Goal: Task Accomplishment & Management: Use online tool/utility

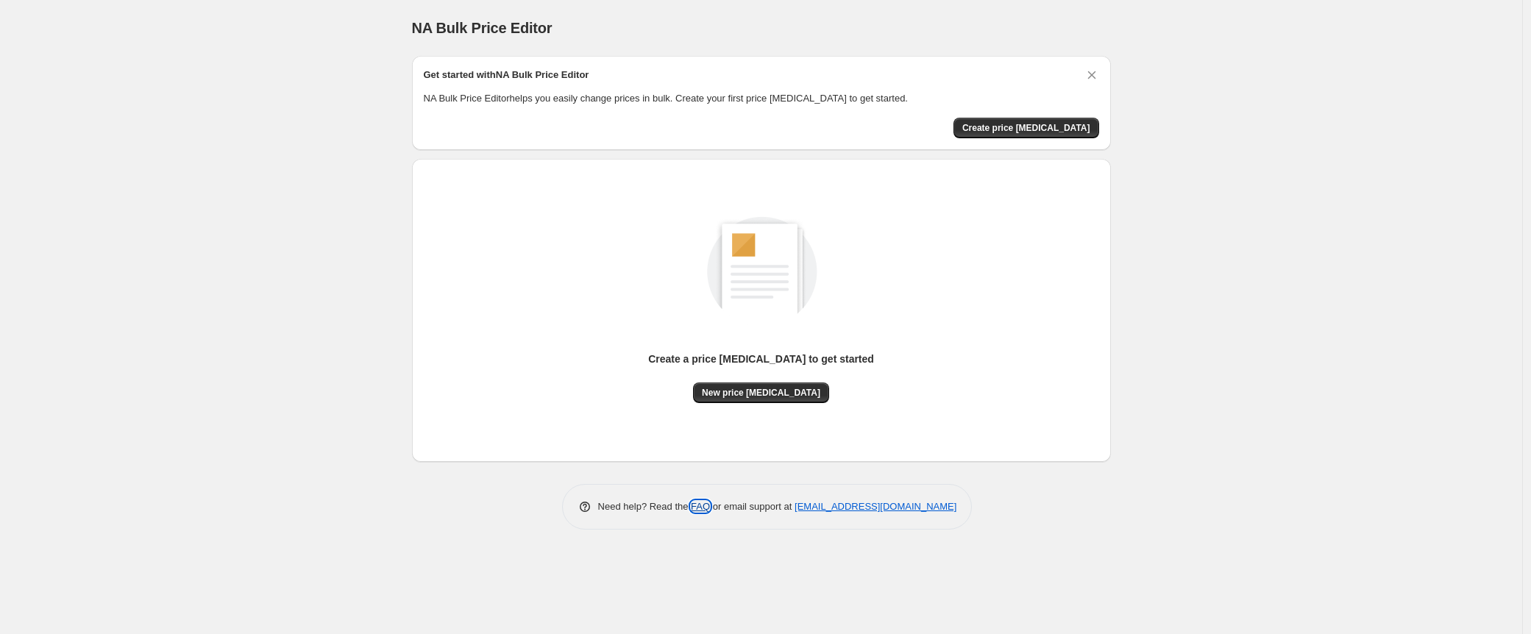
click at [691, 505] on link "FAQ" at bounding box center [700, 506] width 19 height 11
click at [1017, 127] on span "Create price [MEDICAL_DATA]" at bounding box center [1026, 128] width 128 height 12
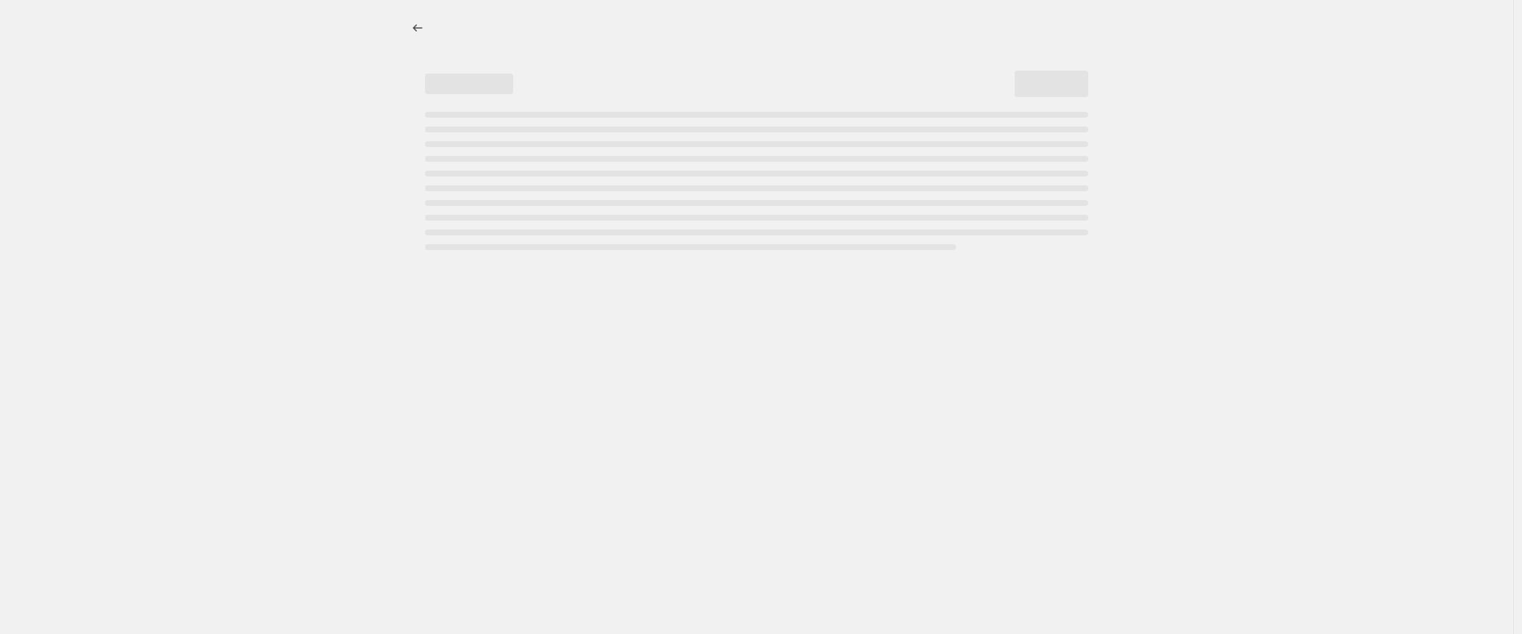
select select "percentage"
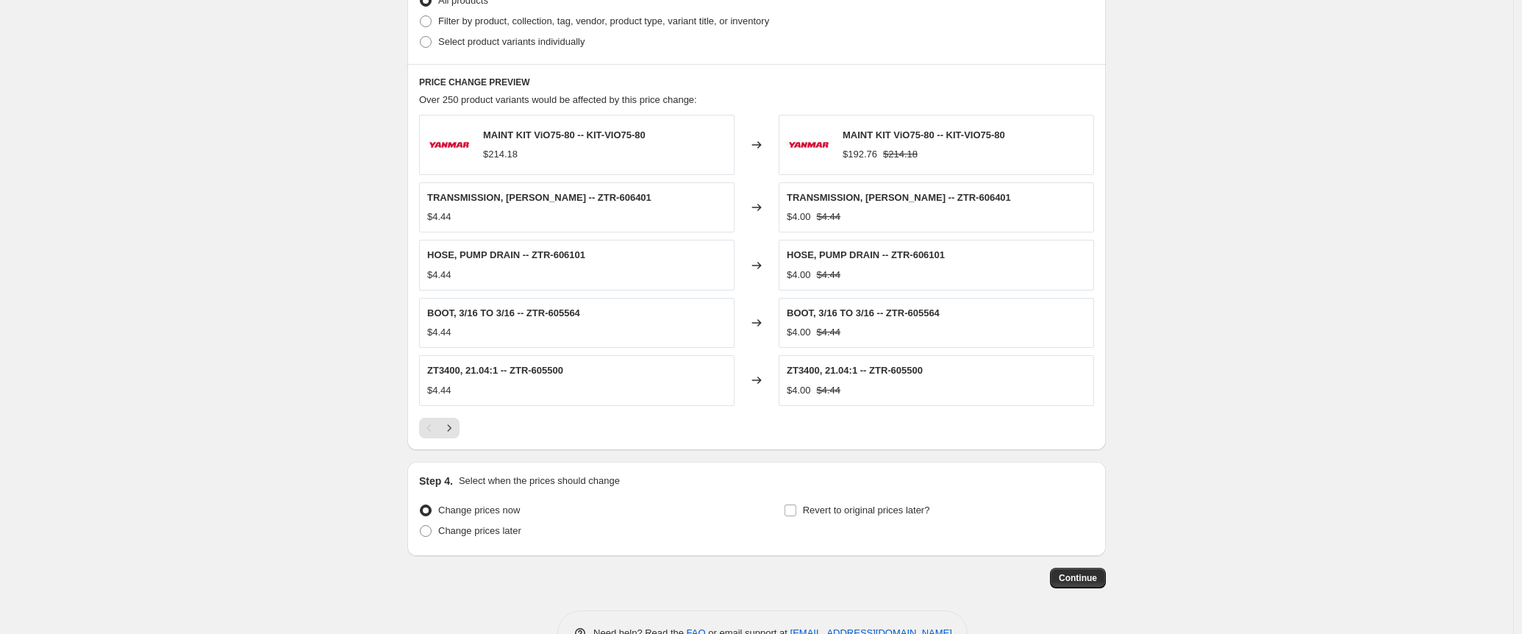
scroll to position [92, 0]
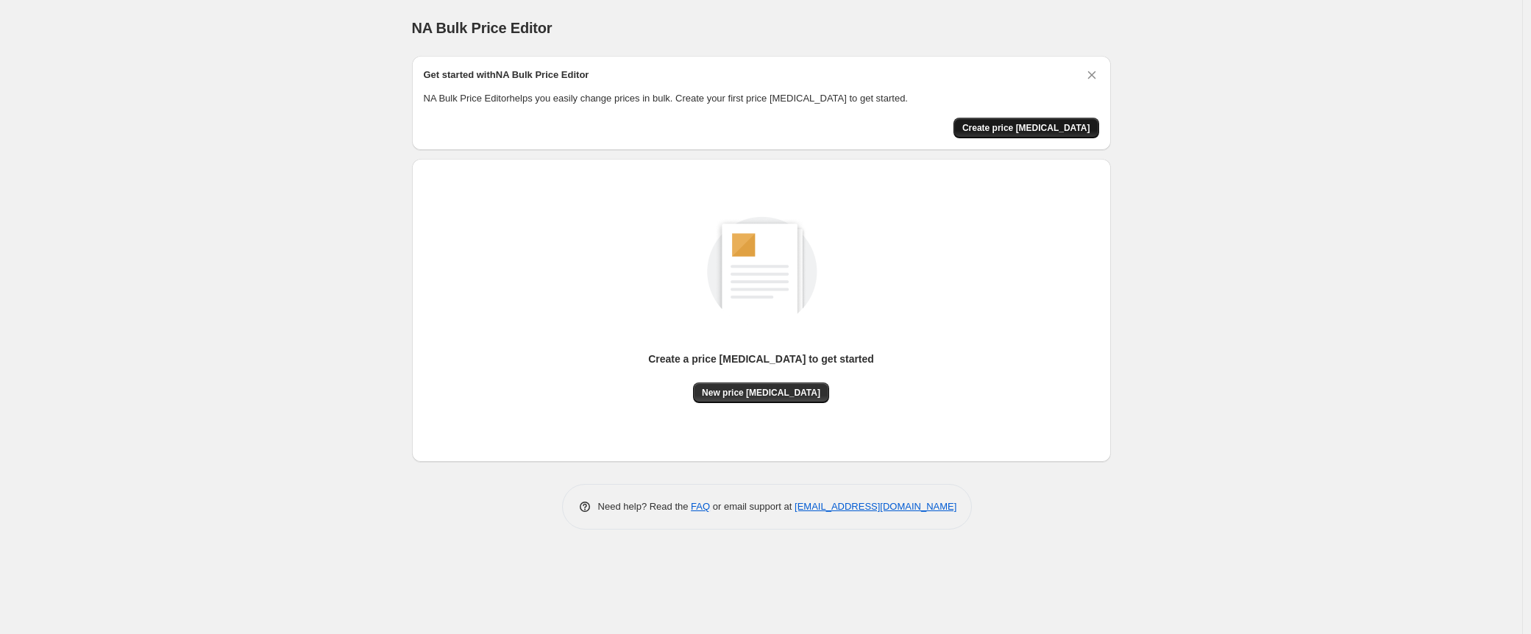
click at [1049, 126] on span "Create price [MEDICAL_DATA]" at bounding box center [1026, 128] width 128 height 12
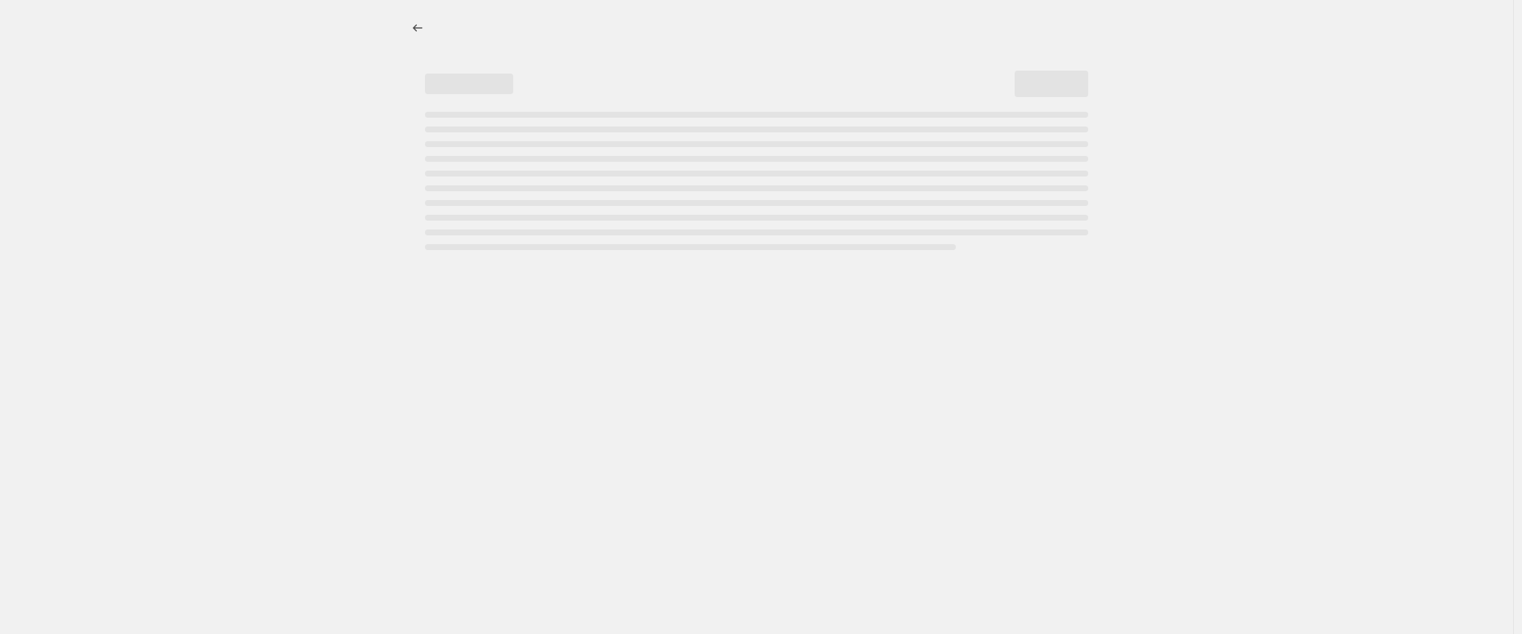
select select "percentage"
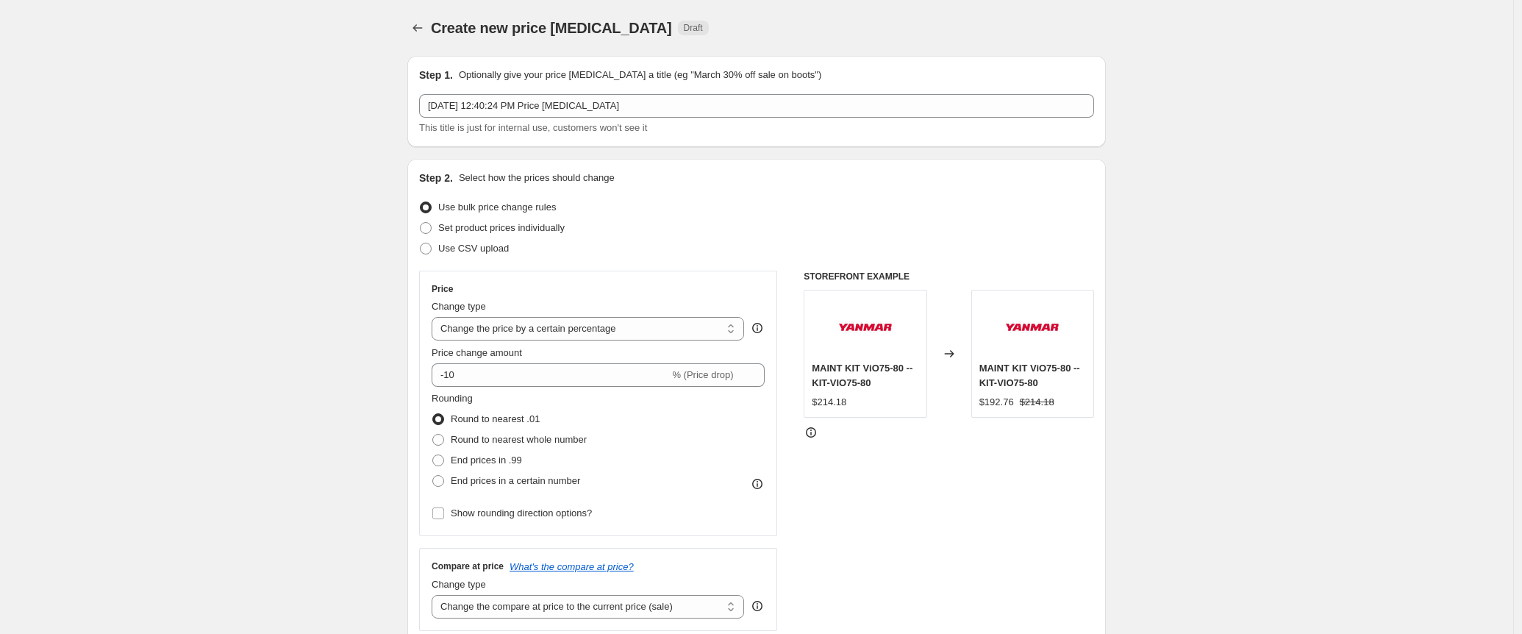
click at [425, 29] on icon "Price change jobs" at bounding box center [417, 28] width 15 height 15
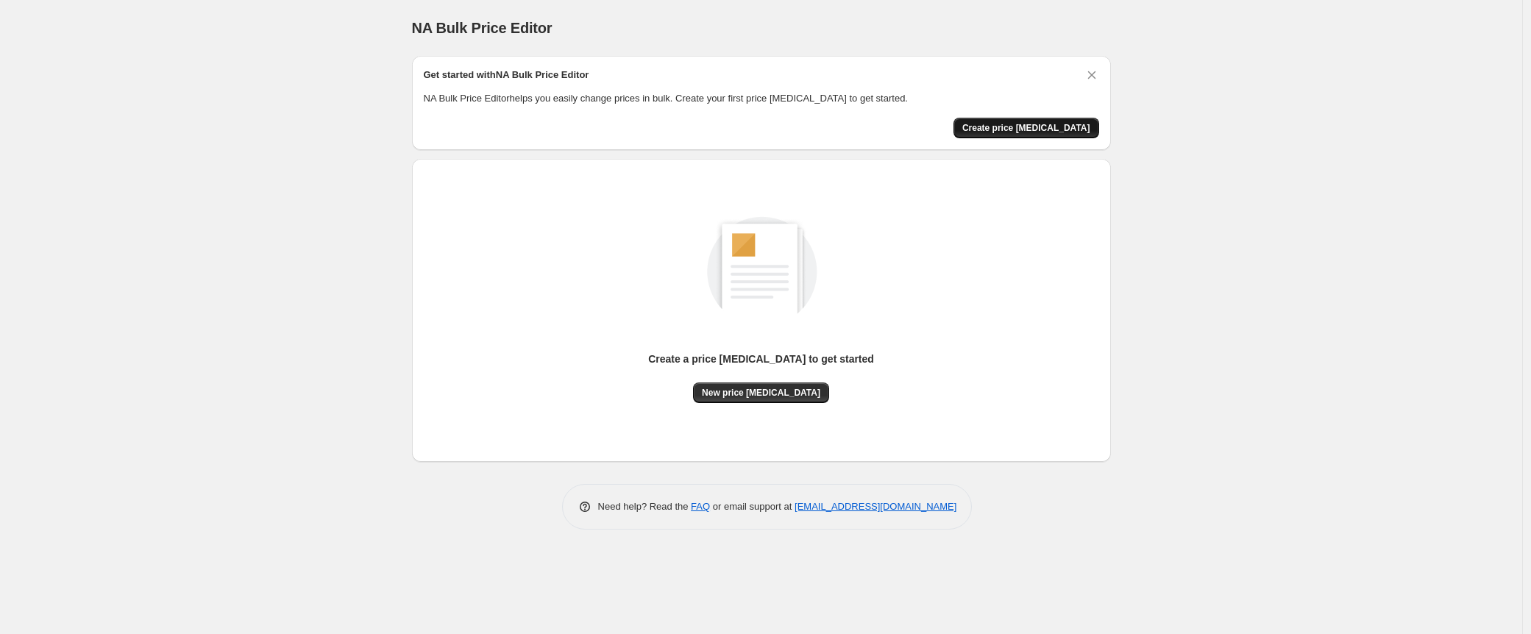
click at [1025, 126] on span "Create price [MEDICAL_DATA]" at bounding box center [1026, 128] width 128 height 12
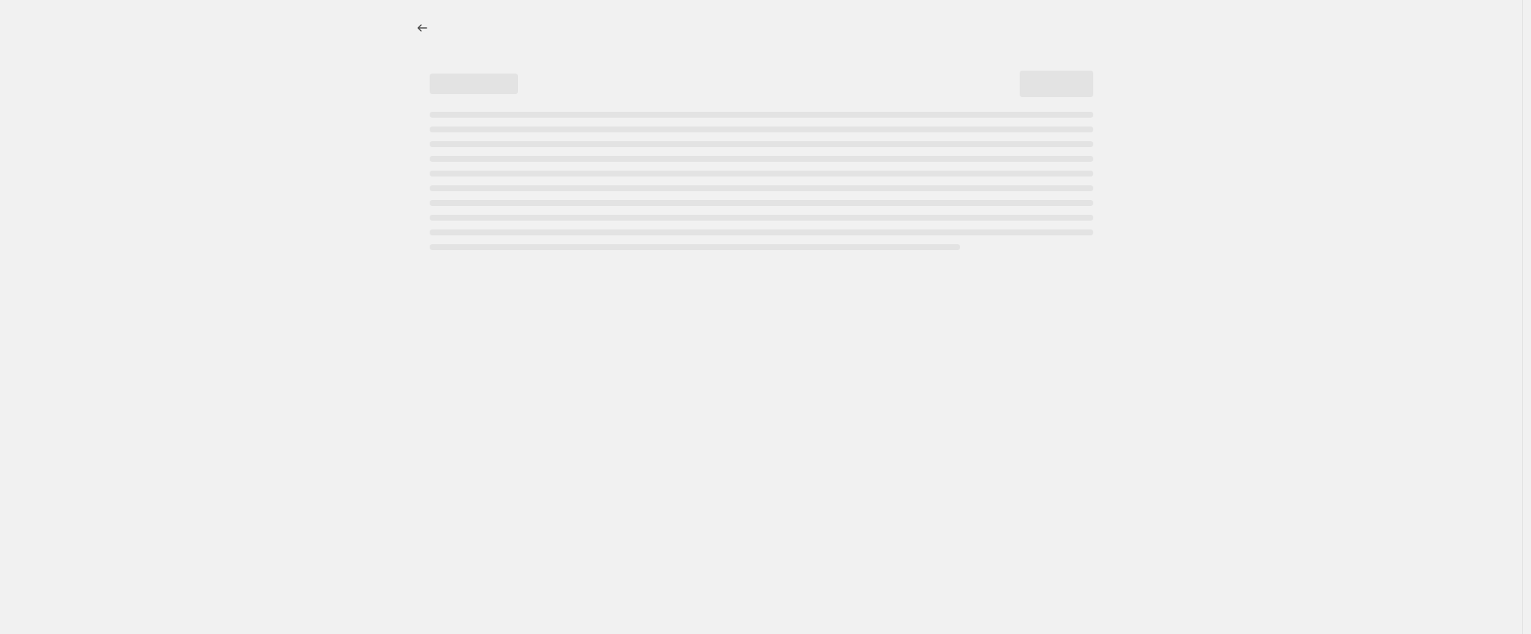
select select "percentage"
